Goal: Navigation & Orientation: Find specific page/section

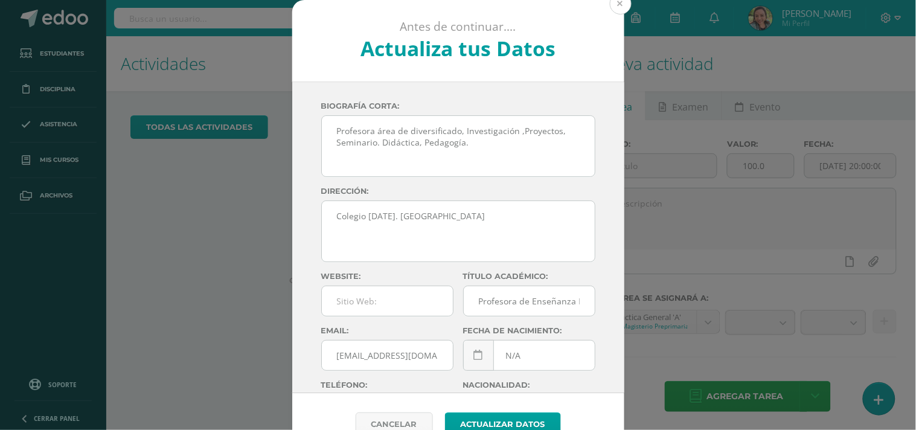
click at [619, 8] on button at bounding box center [621, 4] width 22 height 22
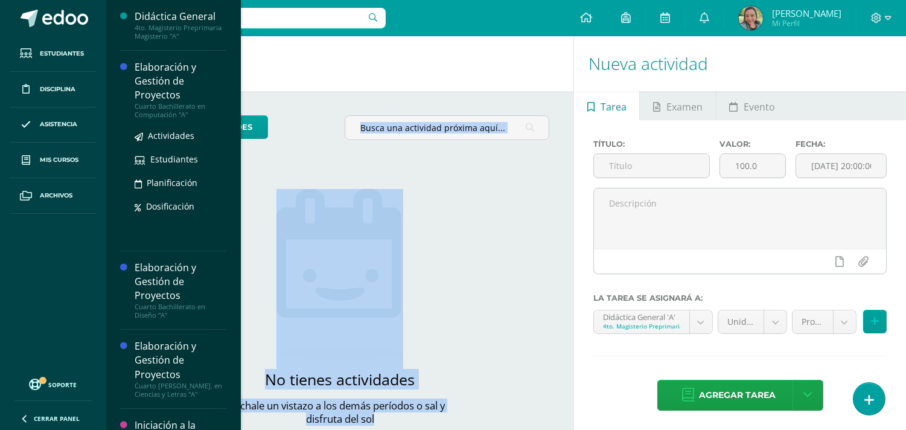
scroll to position [34, 0]
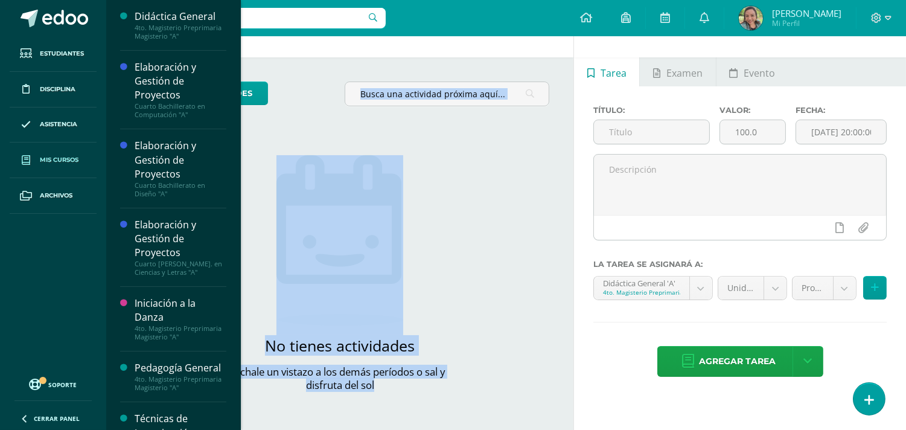
click at [59, 153] on link "Mis cursos" at bounding box center [53, 160] width 87 height 36
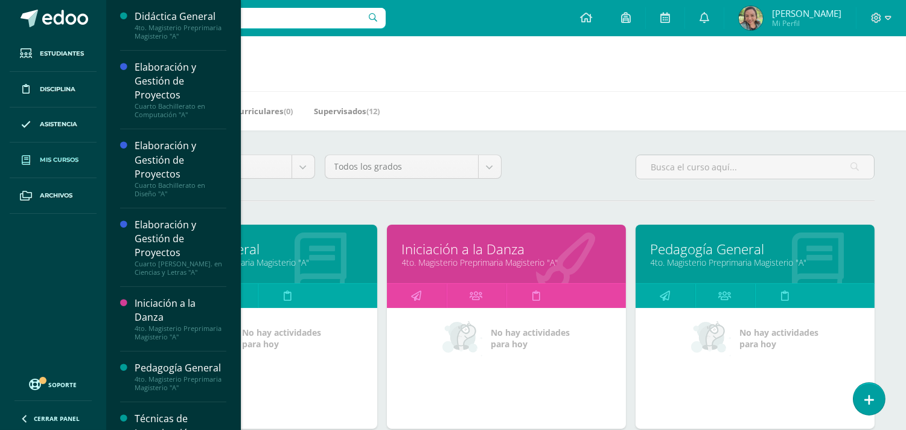
click at [384, 77] on h1 "Mis cursos" at bounding box center [506, 63] width 771 height 55
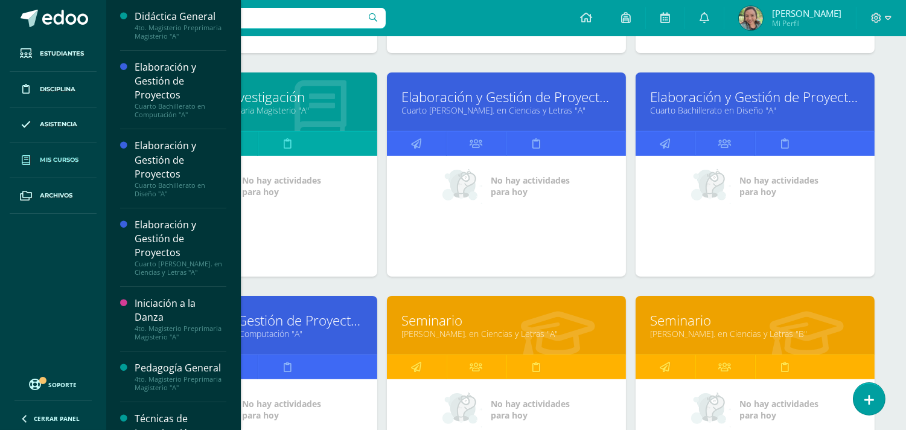
click at [496, 24] on div "Configuración Cerrar sesión Yuri Mi Perfil Avisos 147 avisos sin leer Avisos Pa…" at bounding box center [506, 18] width 800 height 36
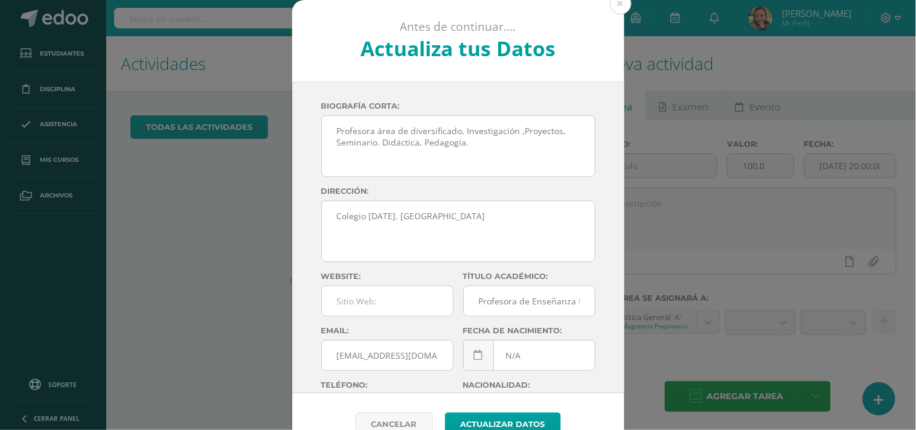
click at [75, 150] on div "Antes de continuar.... Actualiza tus Datos [PERSON_NAME] 4AGcempCvGysAvL6rU3QX7…" at bounding box center [458, 227] width 906 height 455
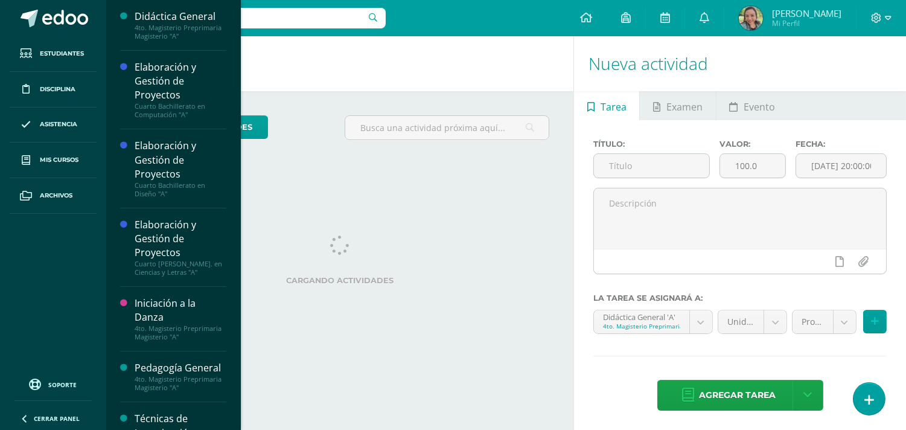
scroll to position [4, 0]
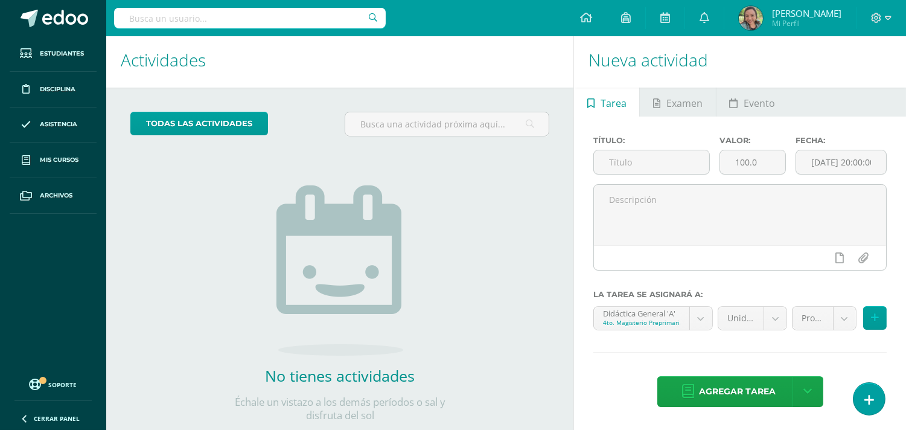
drag, startPoint x: 825, startPoint y: 144, endPoint x: 342, endPoint y: 181, distance: 484.3
click at [342, 181] on div "No tienes actividades Échale un vistazo a los demás períodos o sal y disfruta d…" at bounding box center [339, 284] width 241 height 276
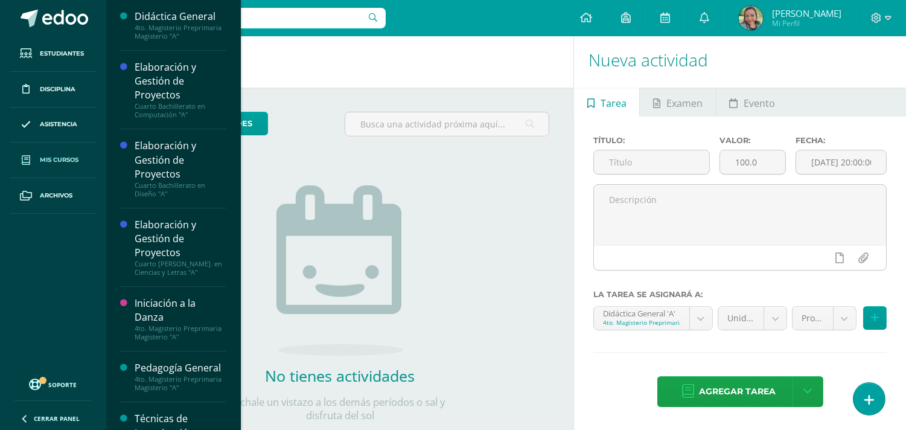
click at [66, 155] on span "Mis cursos" at bounding box center [59, 160] width 39 height 10
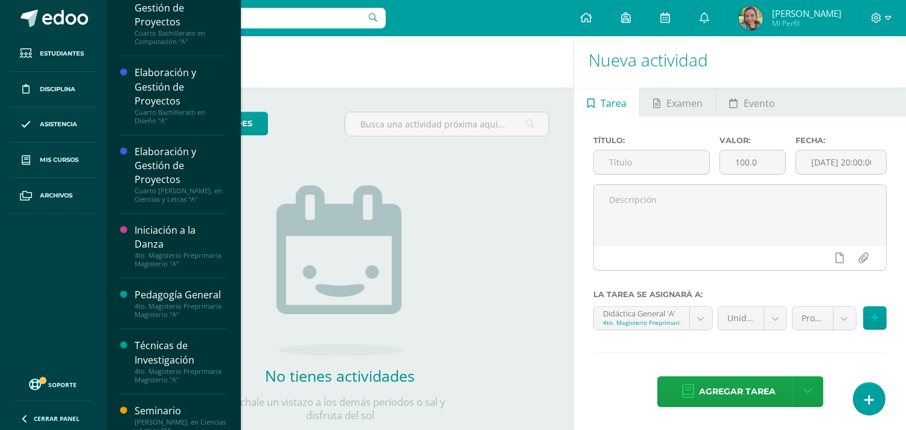
scroll to position [91, 0]
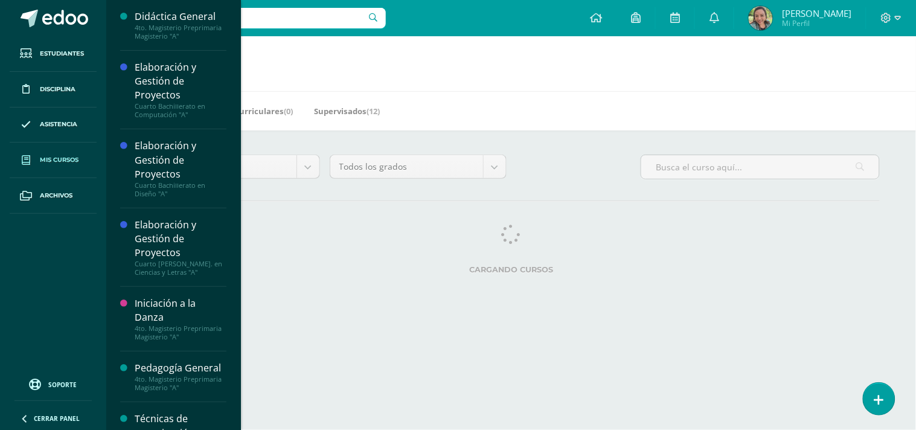
click at [63, 153] on link "Mis cursos" at bounding box center [53, 160] width 87 height 36
drag, startPoint x: 234, startPoint y: 116, endPoint x: 235, endPoint y: 206, distance: 89.4
click at [235, 206] on div "Didáctica General 4to. Magisterio Preprimaria Magisterio "A" Actividades Estudi…" at bounding box center [173, 215] width 135 height 430
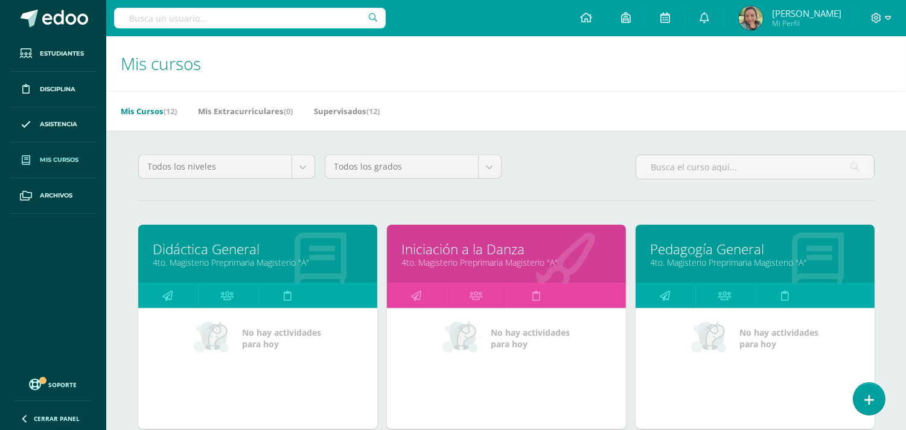
click at [348, 51] on h1 "Mis cursos" at bounding box center [506, 63] width 771 height 55
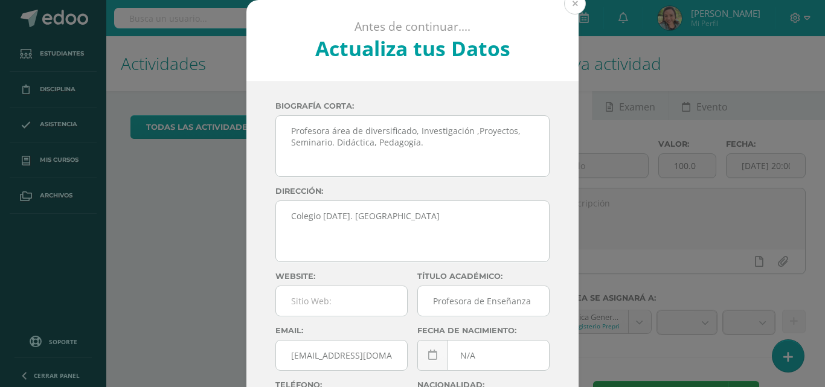
click at [570, 8] on button at bounding box center [575, 4] width 22 height 22
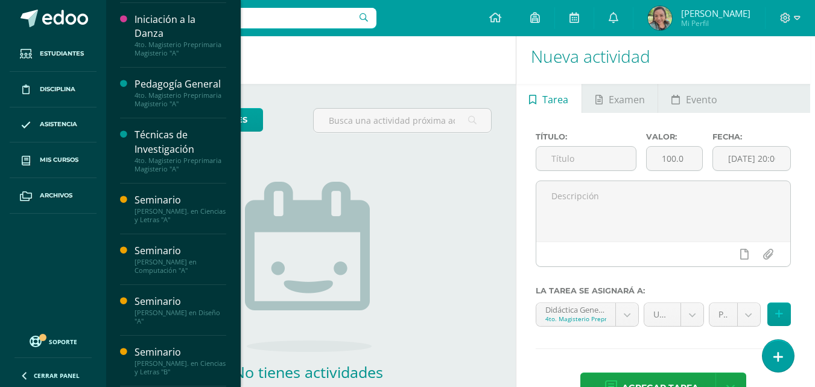
scroll to position [376, 0]
